Goal: Information Seeking & Learning: Compare options

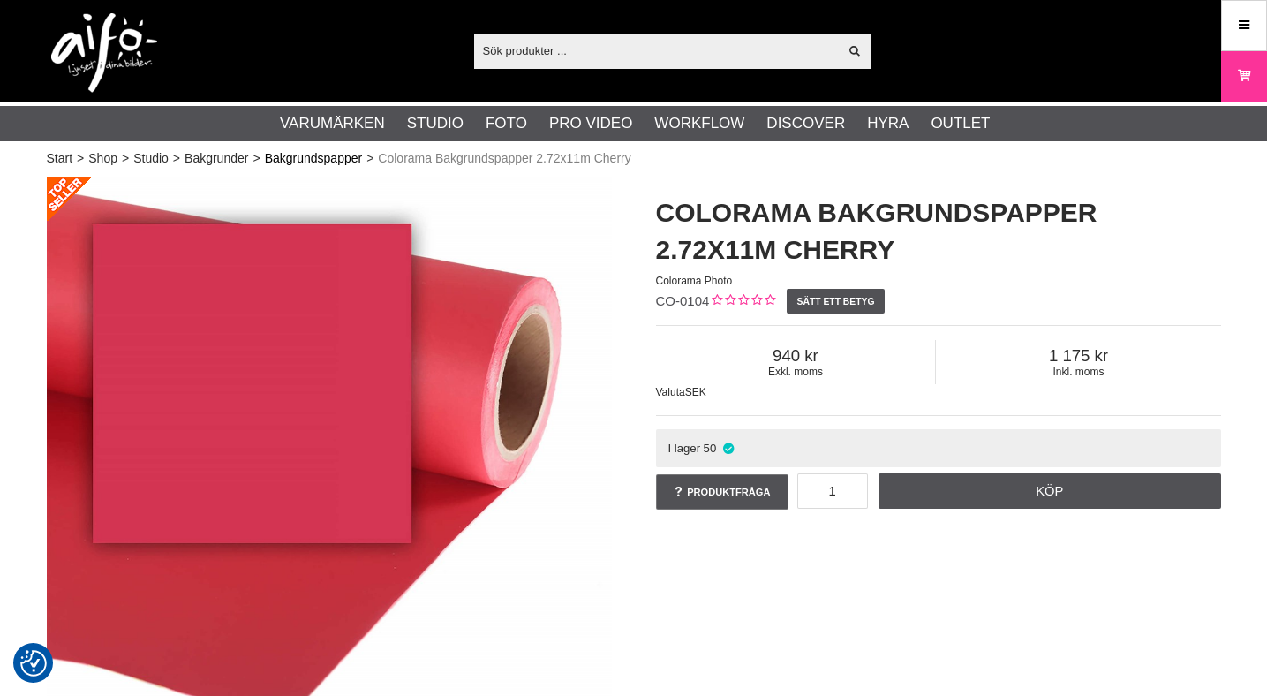
click at [338, 161] on link "Bakgrundspapper" at bounding box center [314, 158] width 98 height 19
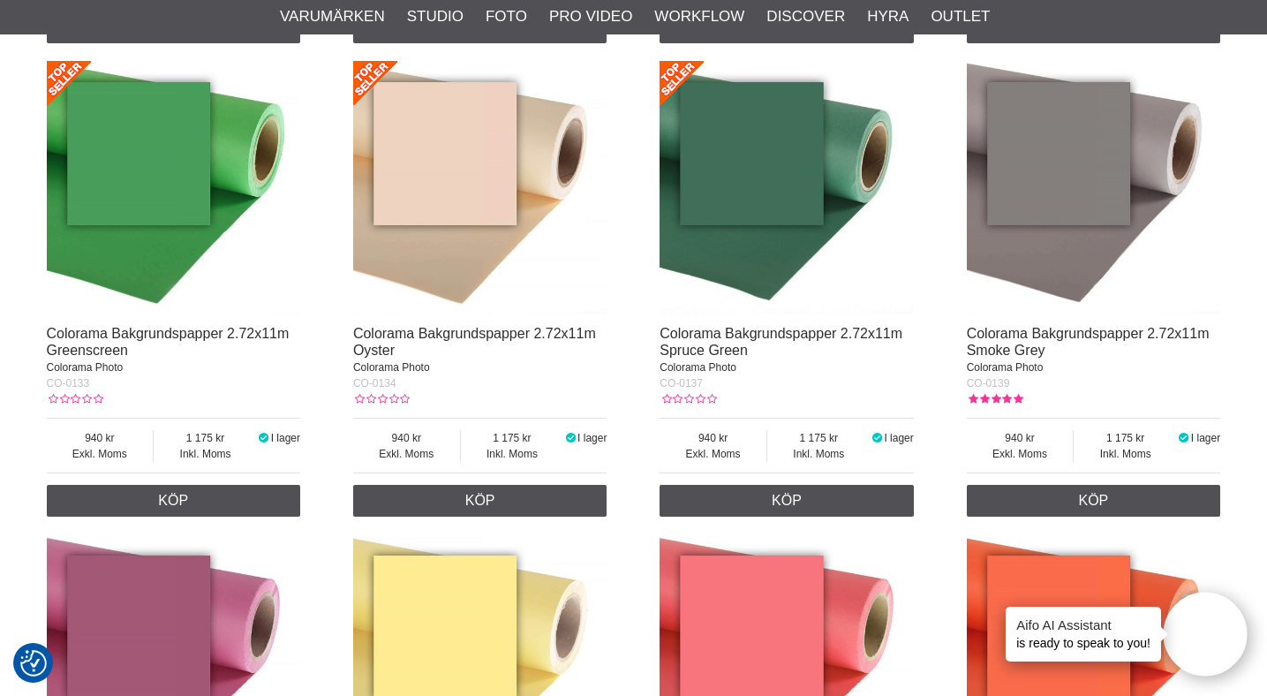
scroll to position [2413, 0]
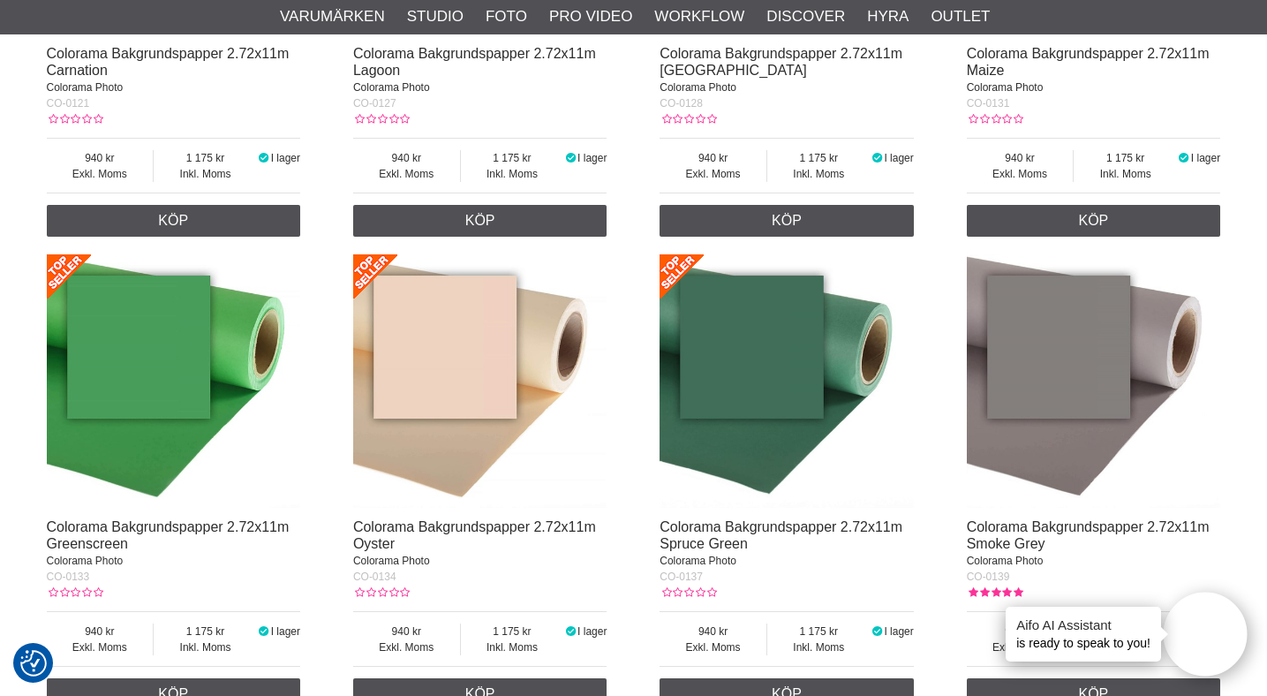
click at [504, 417] on img at bounding box center [480, 381] width 254 height 254
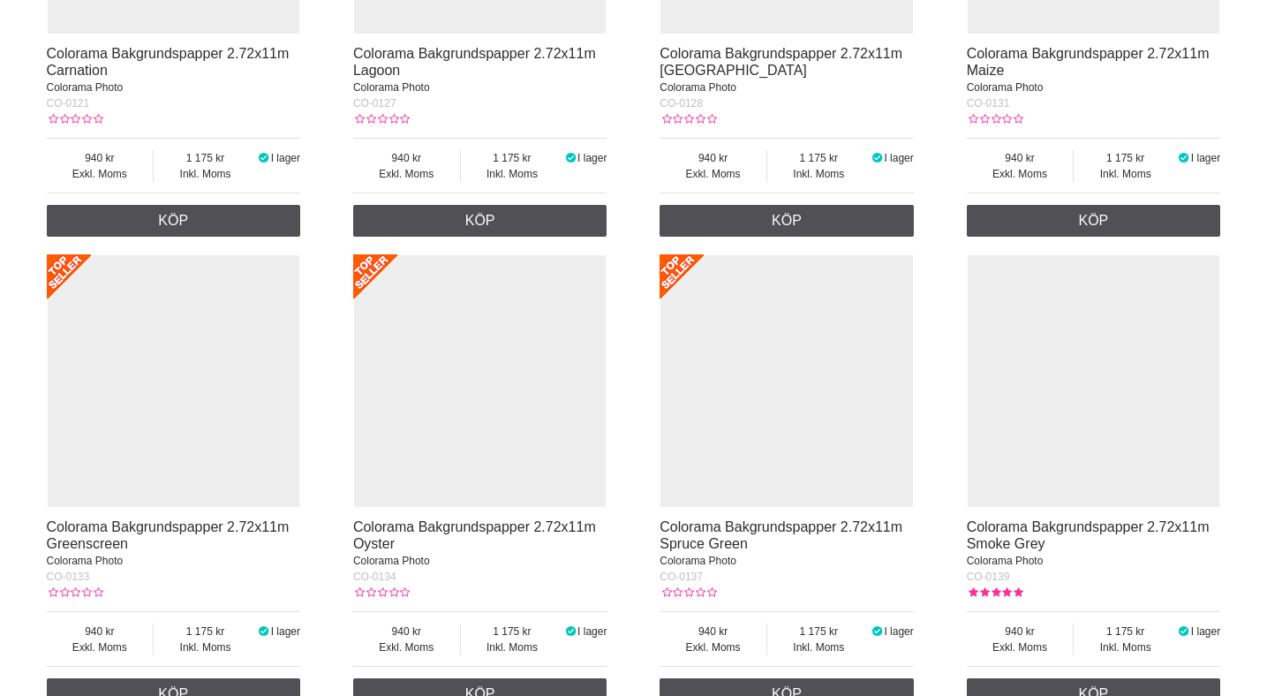
scroll to position [2413, 0]
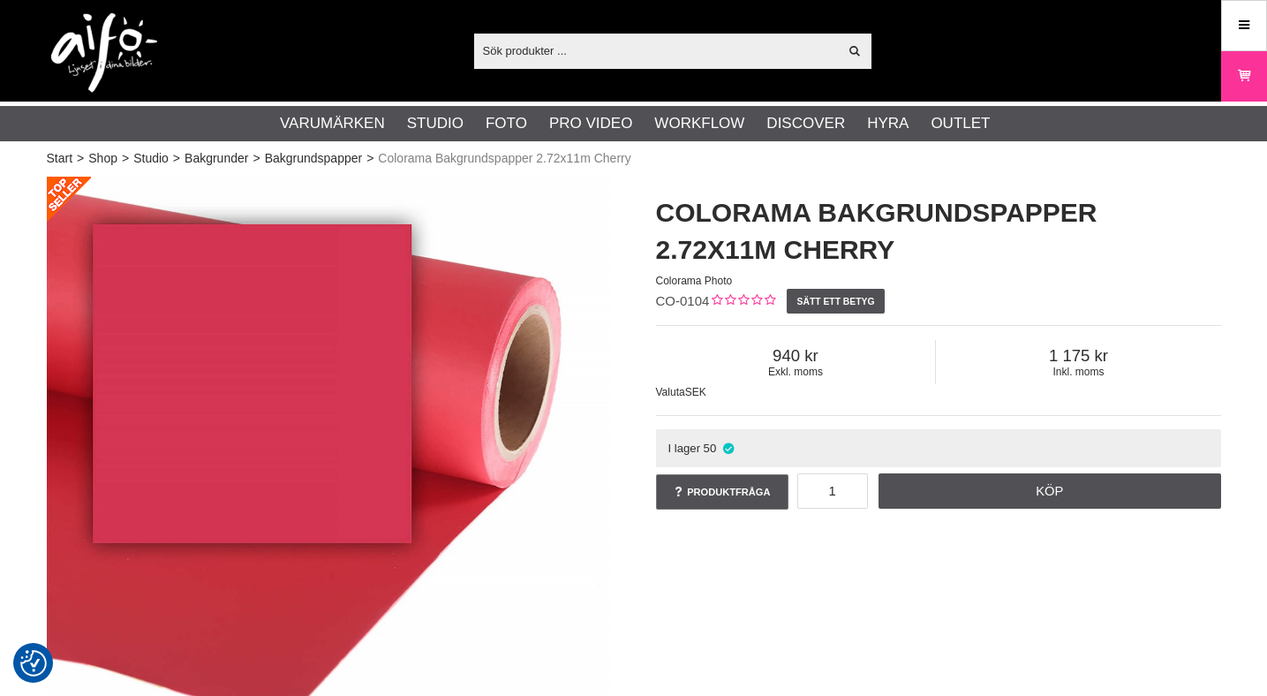
scroll to position [64, 0]
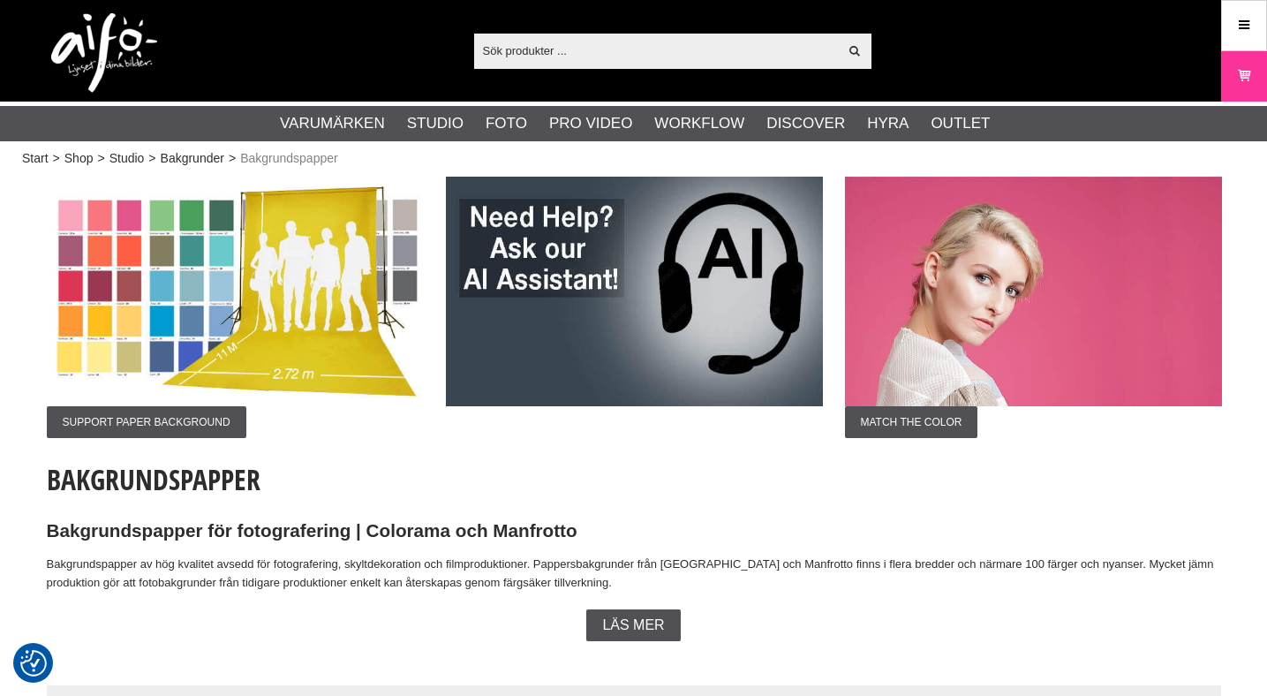
checkbox input "true"
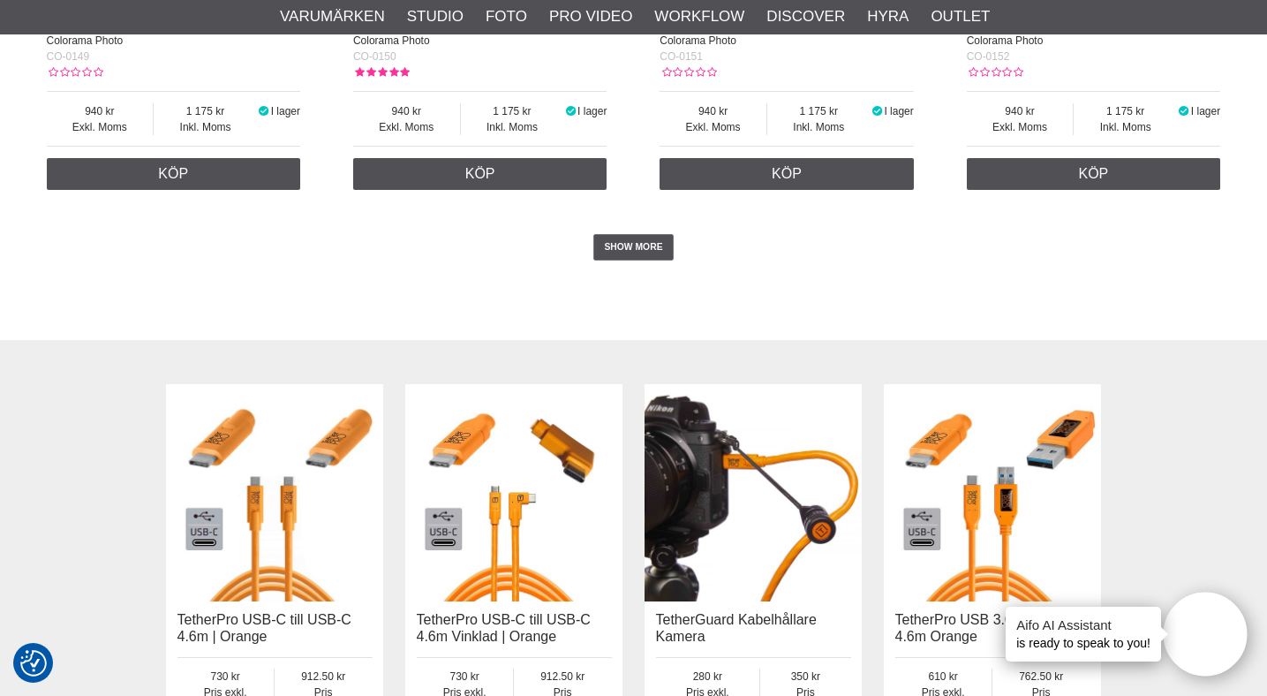
scroll to position [3888, 0]
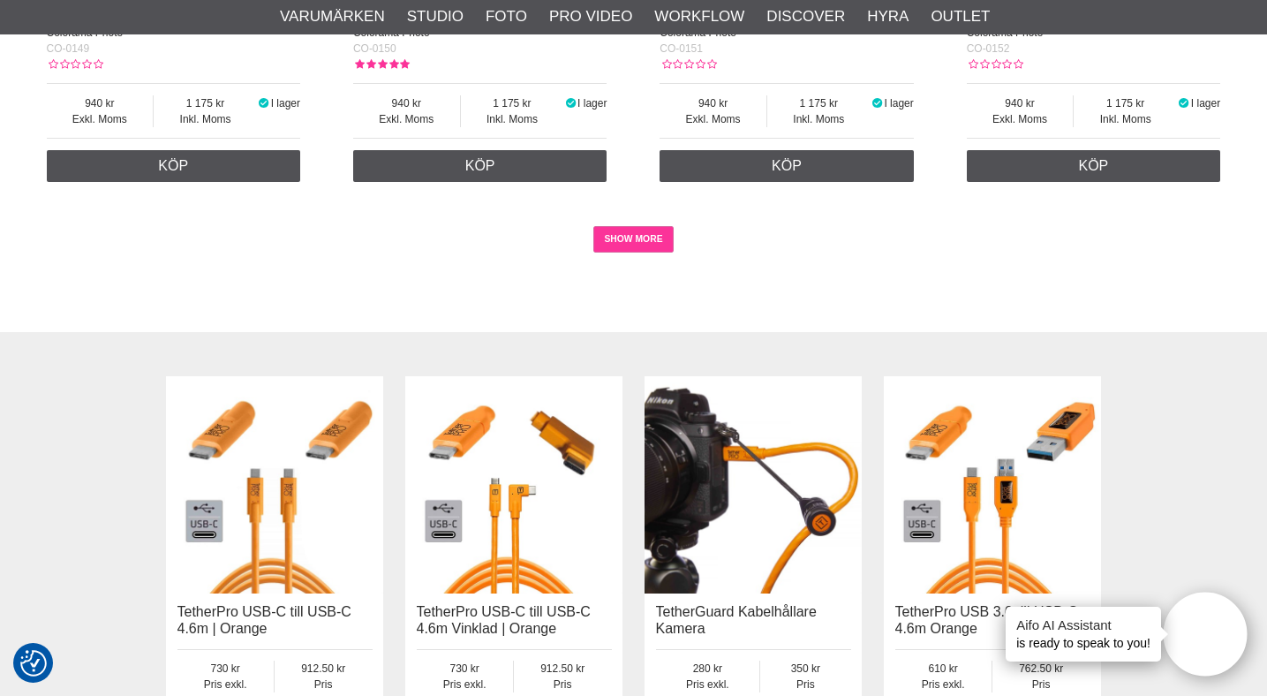
click at [625, 253] on link "SHOW MORE" at bounding box center [633, 239] width 80 height 26
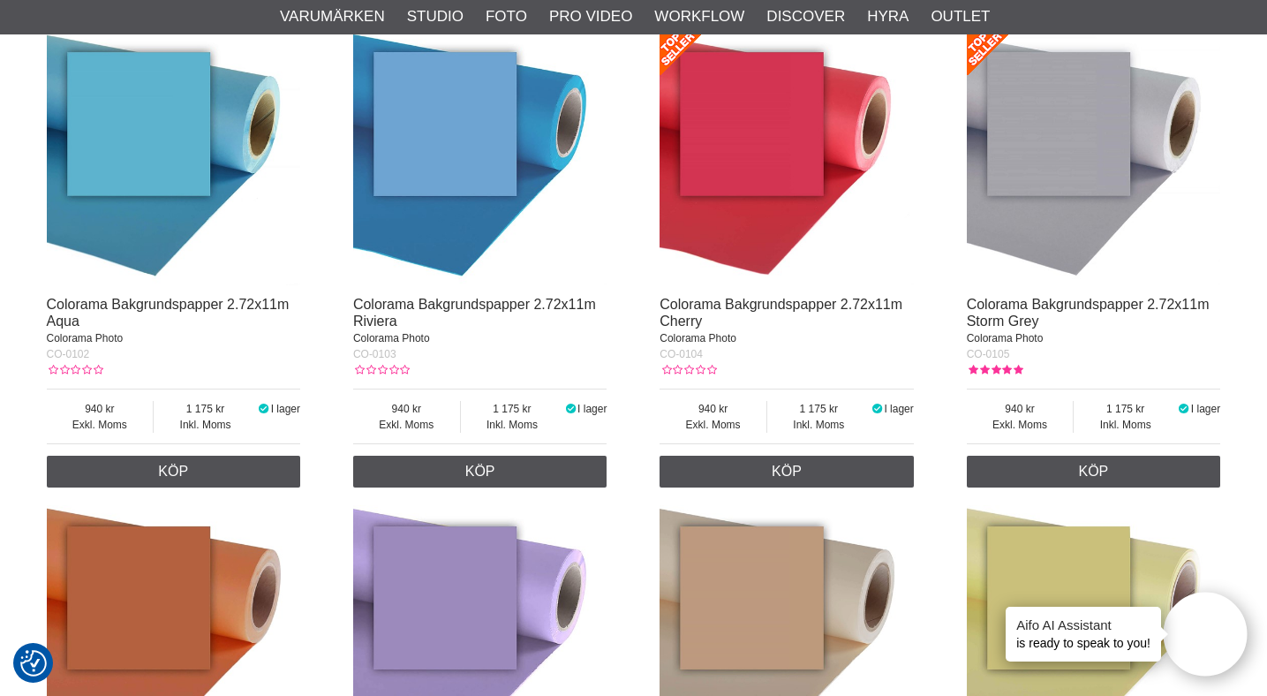
scroll to position [0, 0]
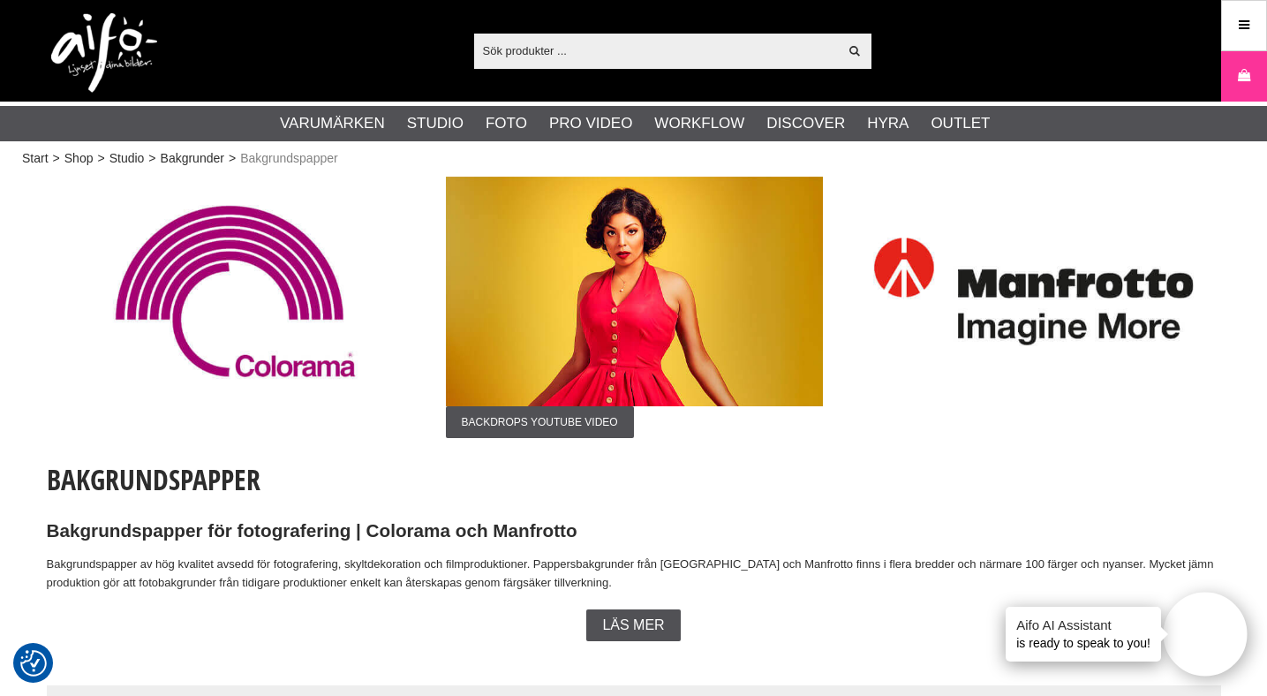
click at [558, 53] on input "text" at bounding box center [656, 50] width 365 height 26
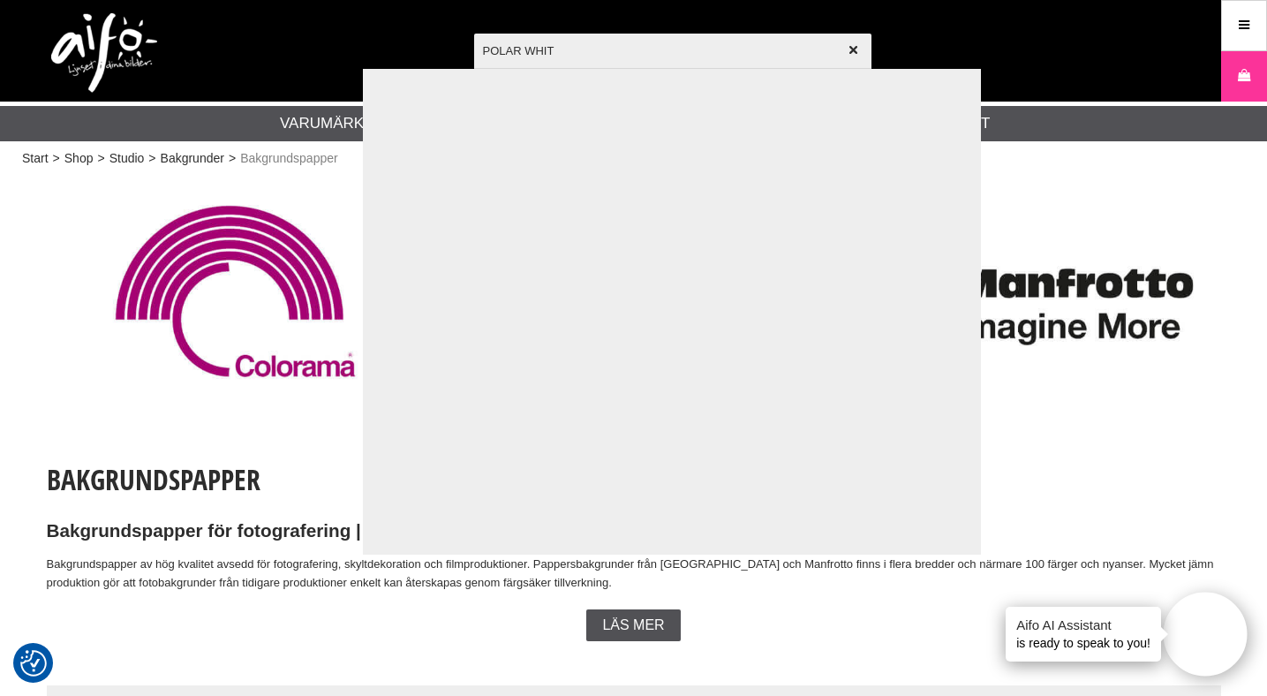
type input "POLAR WHITE"
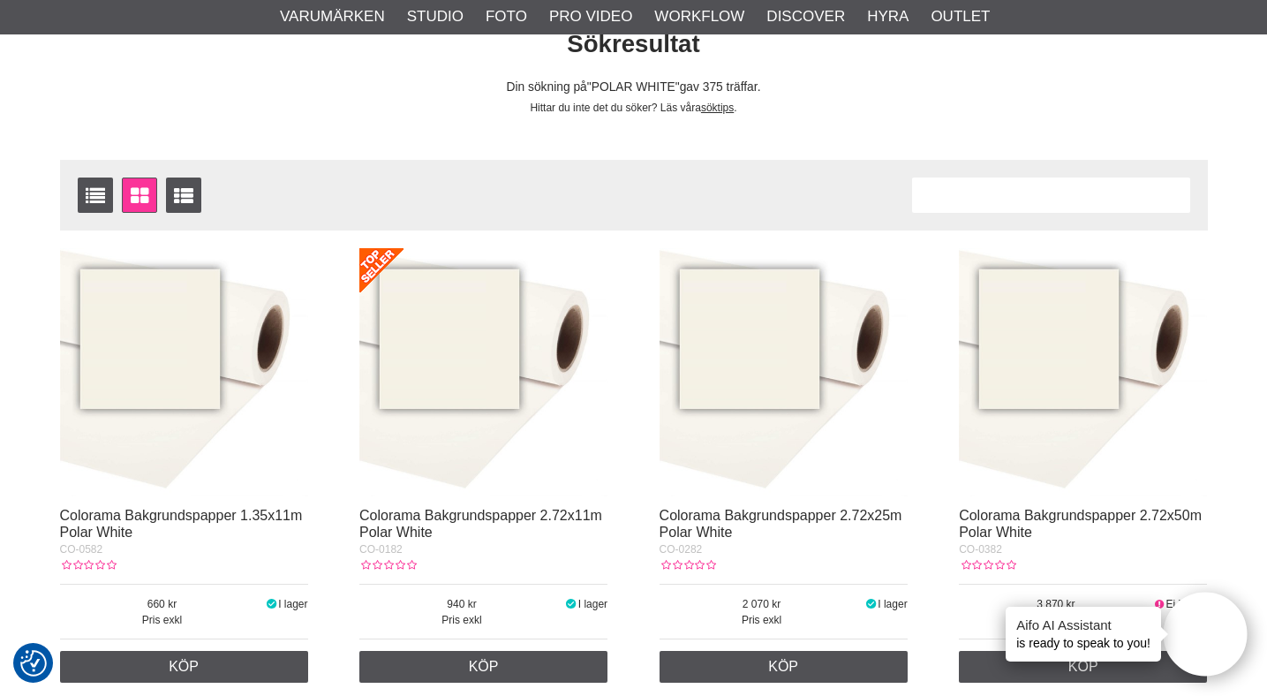
scroll to position [164, 0]
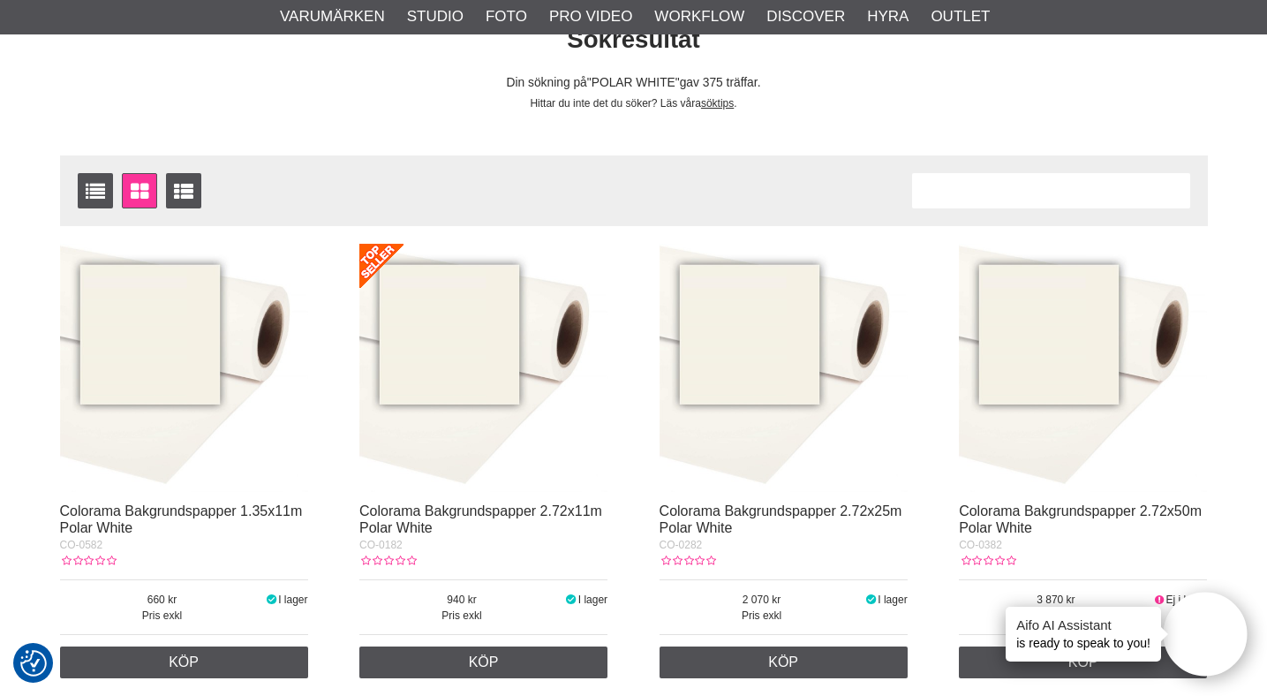
click at [437, 360] on img at bounding box center [483, 368] width 248 height 248
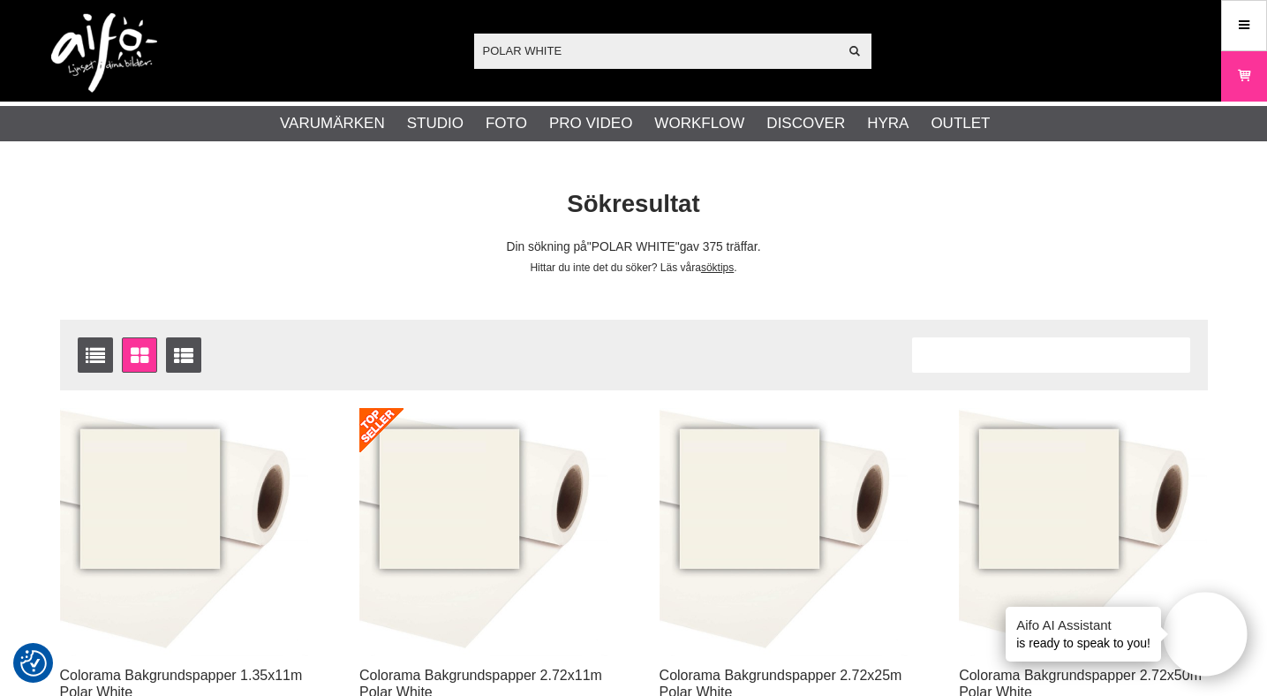
click at [579, 51] on input "POLAR WHITE" at bounding box center [656, 50] width 365 height 26
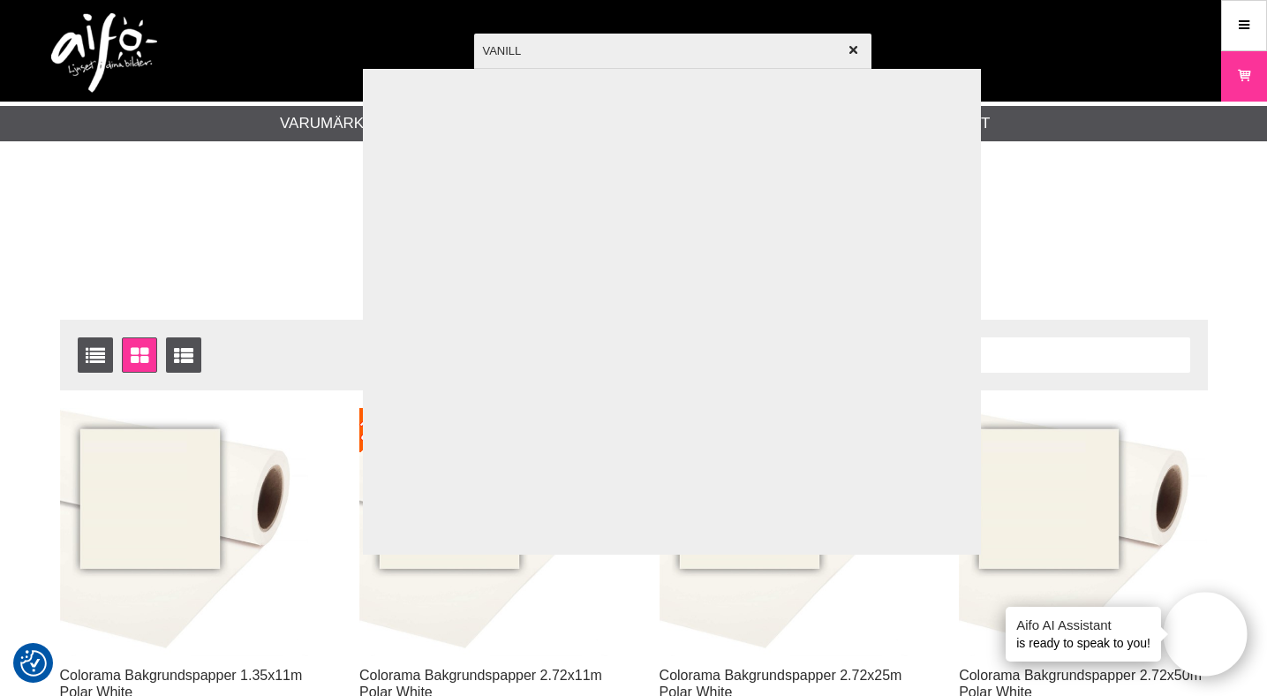
type input "VANILLA"
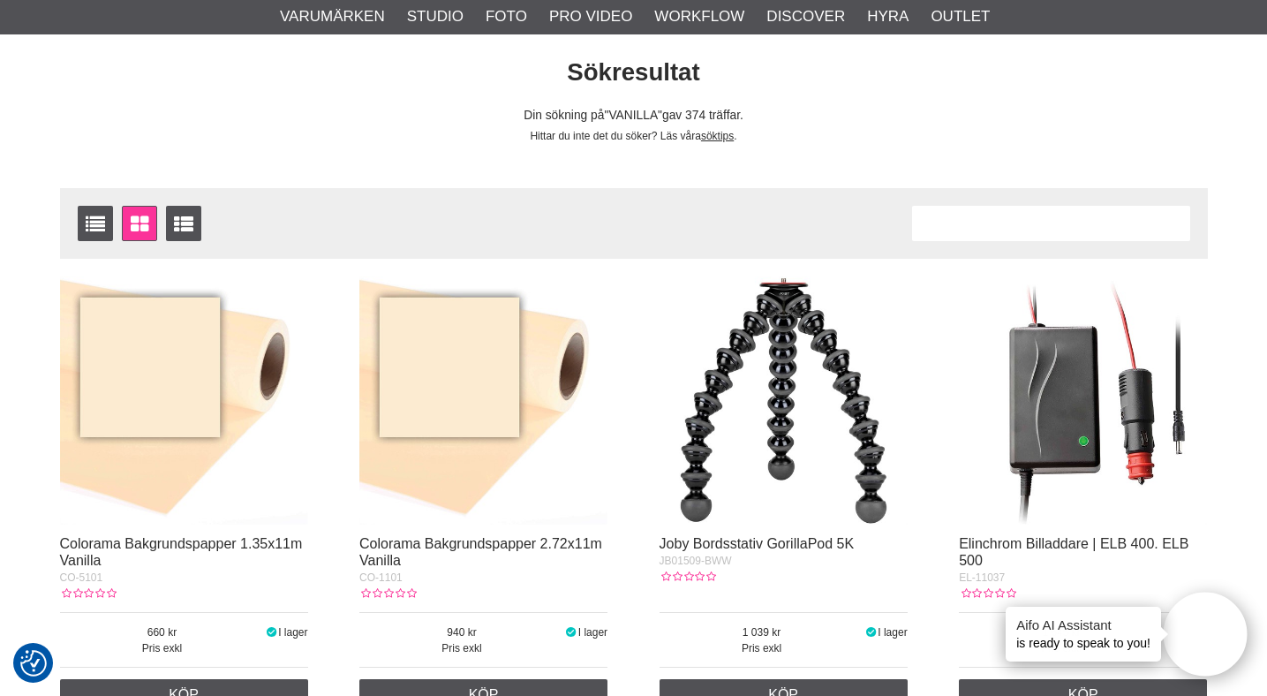
scroll to position [225, 0]
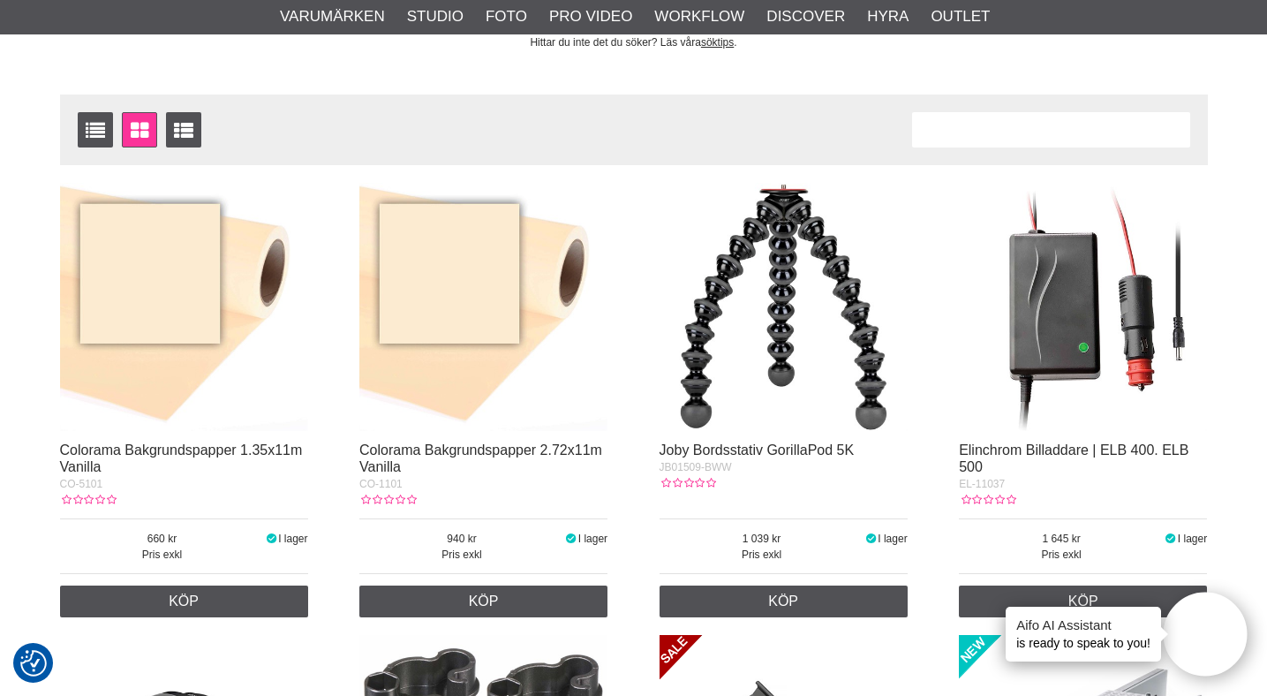
click at [462, 315] on img at bounding box center [483, 307] width 248 height 248
